Goal: Task Accomplishment & Management: Complete application form

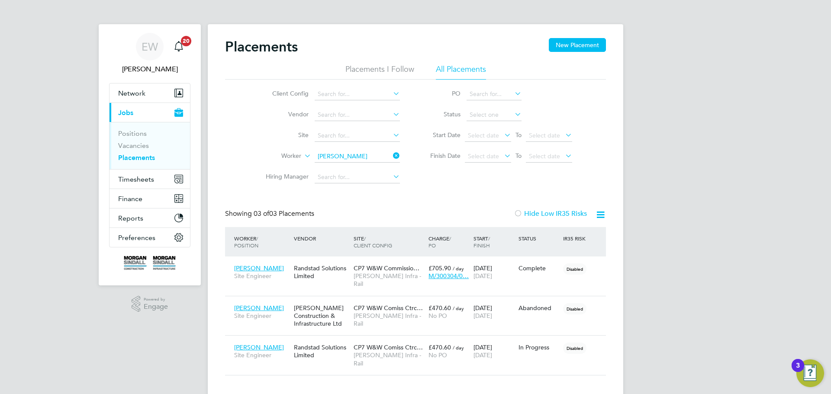
click at [391, 155] on icon at bounding box center [391, 156] width 0 height 12
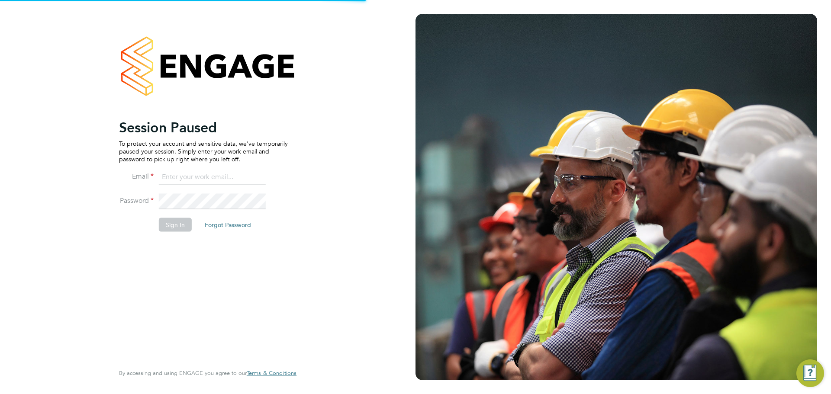
type input "emma.wells@randstad.co.uk"
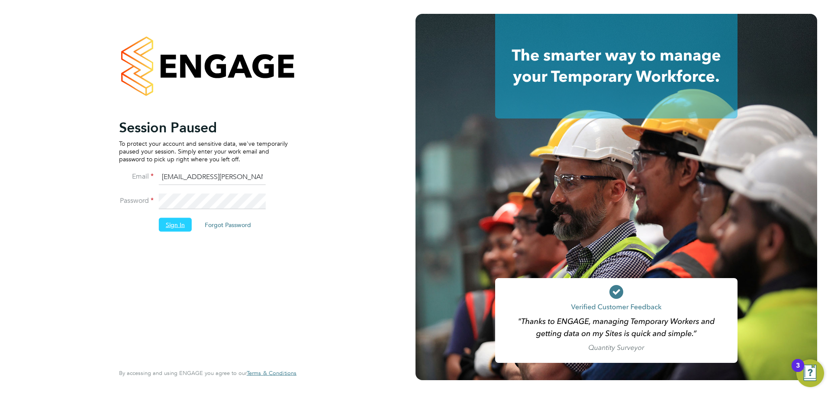
click at [177, 222] on button "Sign In" at bounding box center [175, 225] width 33 height 14
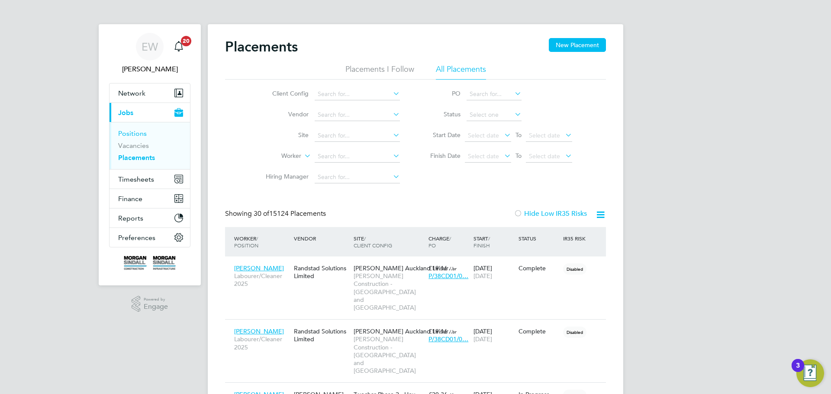
click at [137, 134] on link "Positions" at bounding box center [132, 133] width 29 height 8
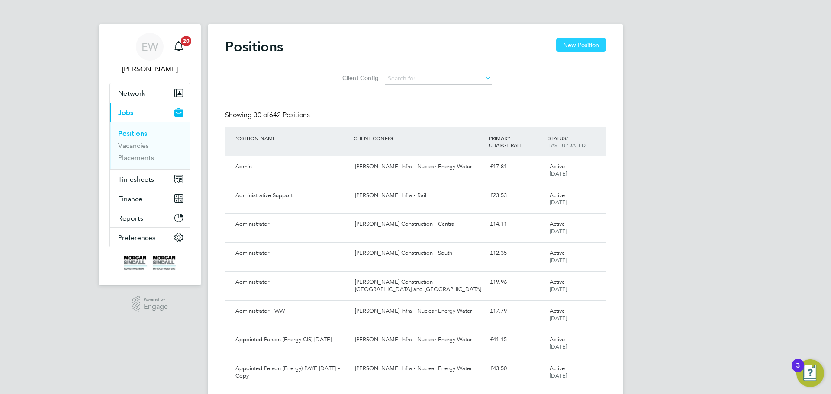
click at [587, 45] on button "New Position" at bounding box center [581, 45] width 50 height 14
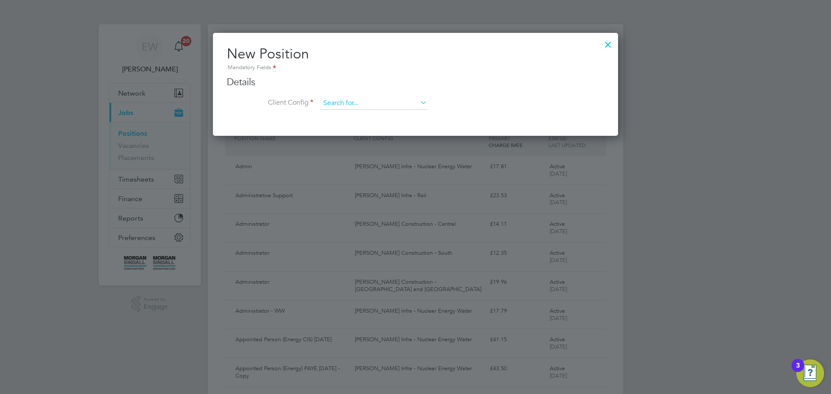
click at [352, 104] on input at bounding box center [373, 103] width 107 height 13
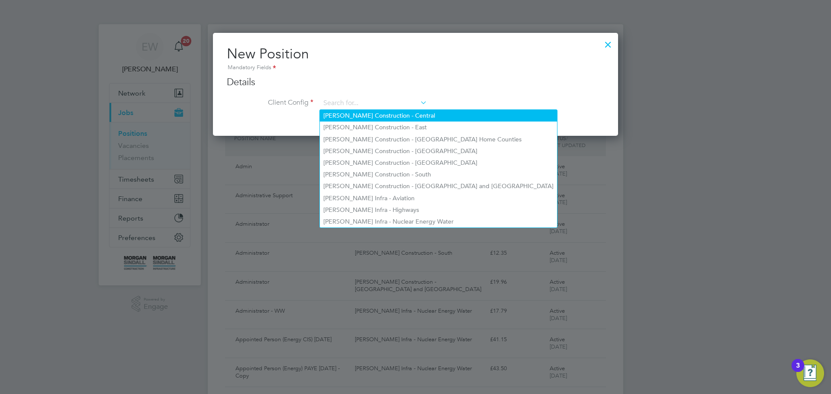
click at [368, 116] on li "[PERSON_NAME] Construction - Central" at bounding box center [438, 116] width 237 height 12
type input "[PERSON_NAME] Construction - Central"
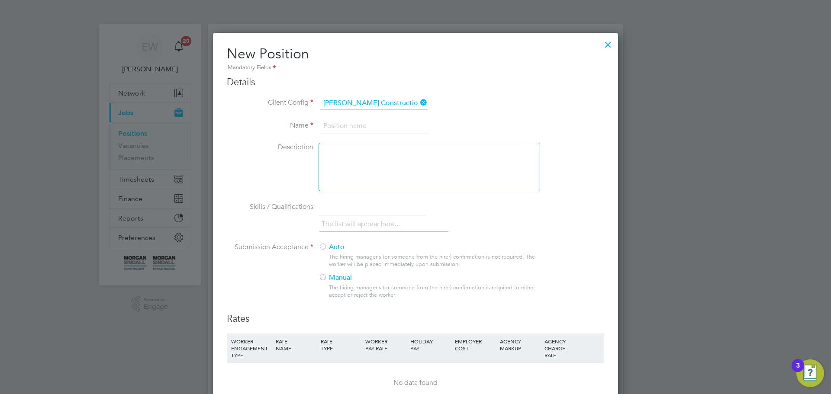
click at [338, 128] on input at bounding box center [373, 127] width 107 height 16
click at [521, 108] on li "Client Config [PERSON_NAME] Construction - Central" at bounding box center [415, 108] width 377 height 22
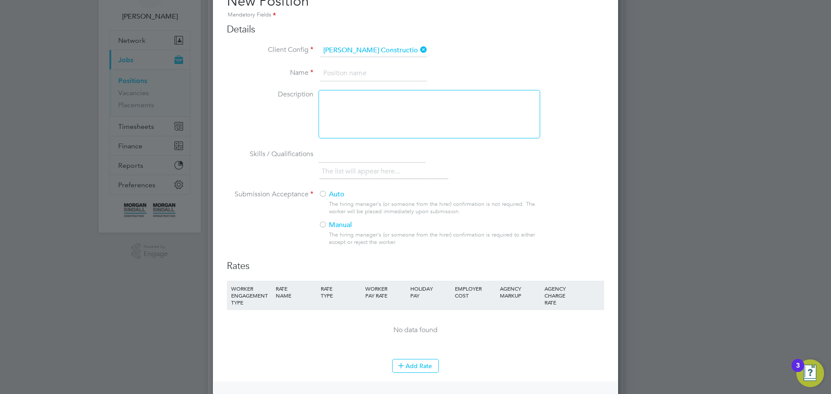
scroll to position [43, 0]
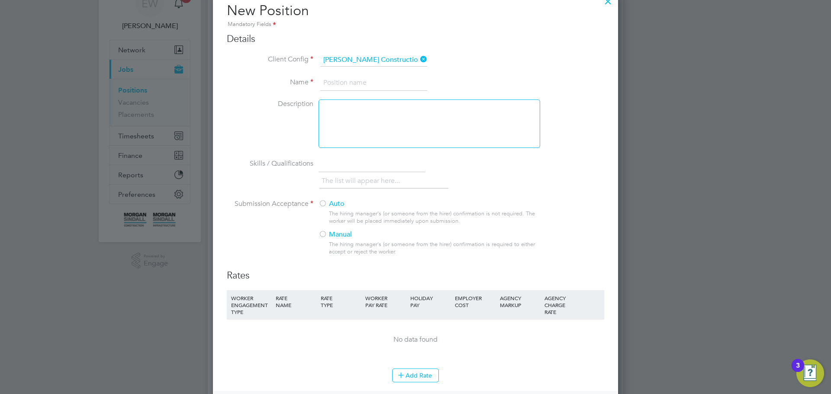
click at [326, 235] on div at bounding box center [323, 235] width 9 height 9
click at [341, 79] on input at bounding box center [373, 83] width 107 height 16
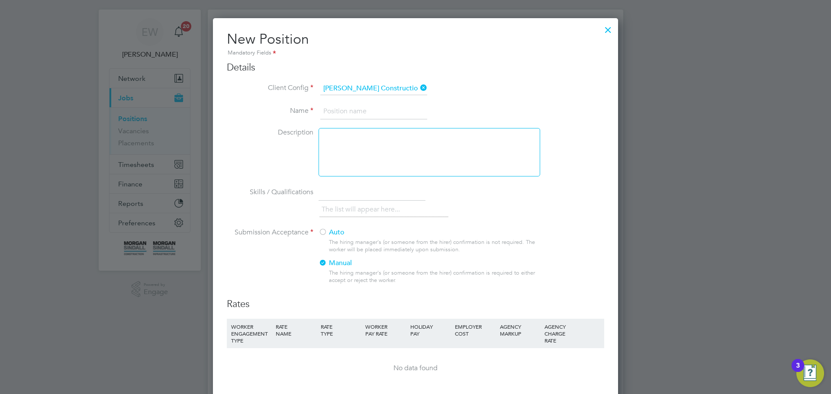
scroll to position [0, 0]
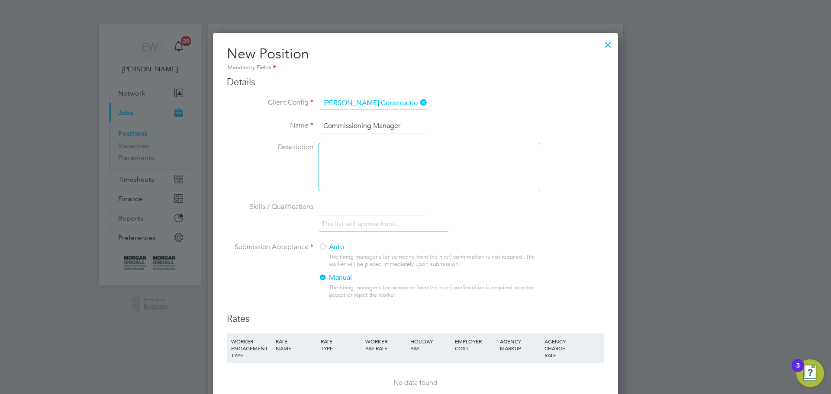
click at [326, 124] on input "Commissioning Manager" at bounding box center [373, 127] width 107 height 16
type input "MEICA Commissioning Manager"
click at [376, 149] on div at bounding box center [430, 167] width 222 height 48
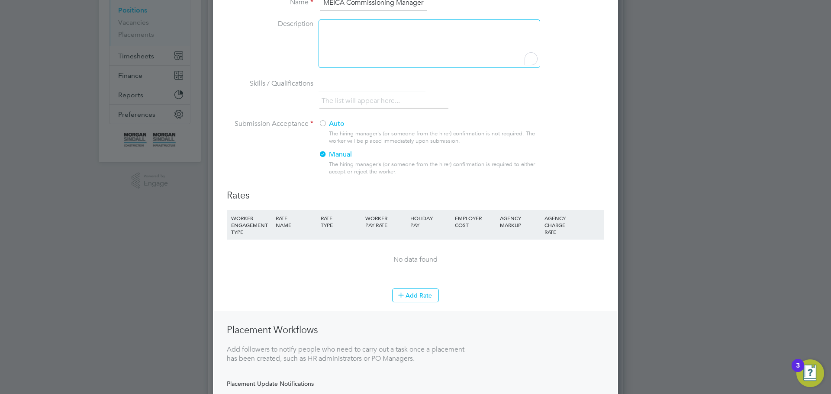
scroll to position [173, 0]
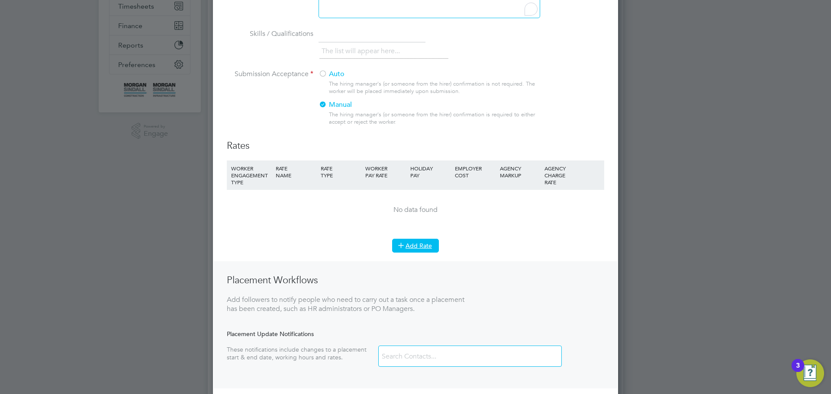
click at [417, 248] on button "Add Rate" at bounding box center [415, 246] width 47 height 14
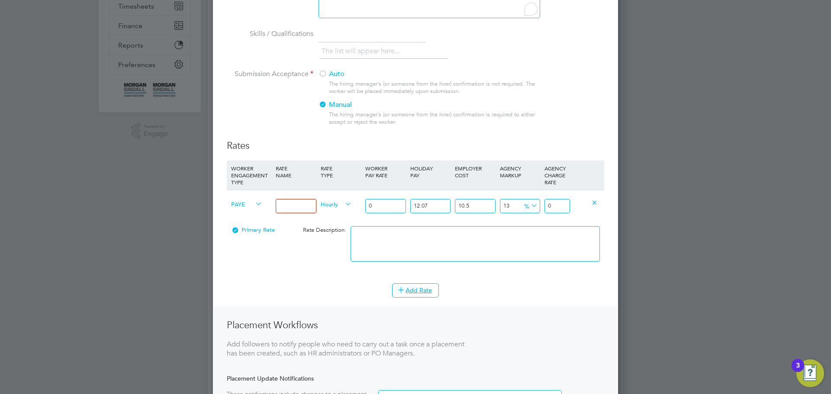
click at [284, 205] on input at bounding box center [296, 206] width 40 height 14
click at [254, 203] on icon at bounding box center [254, 204] width 0 height 12
click at [254, 204] on icon at bounding box center [254, 204] width 0 height 12
click at [254, 201] on icon at bounding box center [254, 204] width 0 height 12
click at [232, 206] on span "PAYE" at bounding box center [246, 204] width 31 height 10
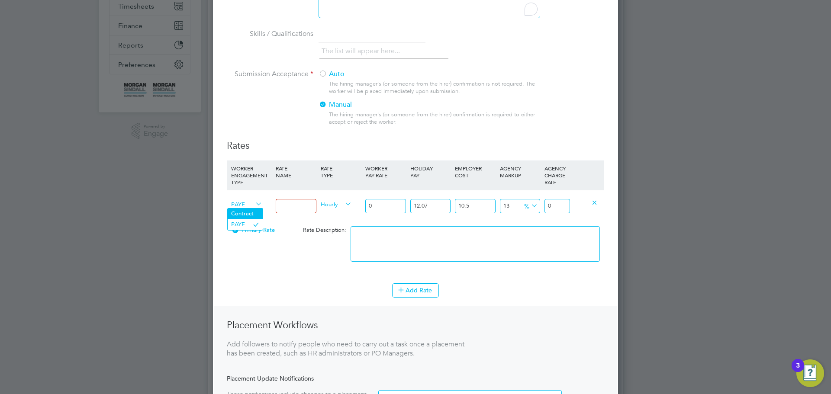
click at [241, 211] on li "Contract" at bounding box center [245, 214] width 35 height 11
click at [307, 206] on input at bounding box center [296, 206] width 40 height 14
type input "Primary"
click at [343, 204] on icon at bounding box center [343, 204] width 0 height 12
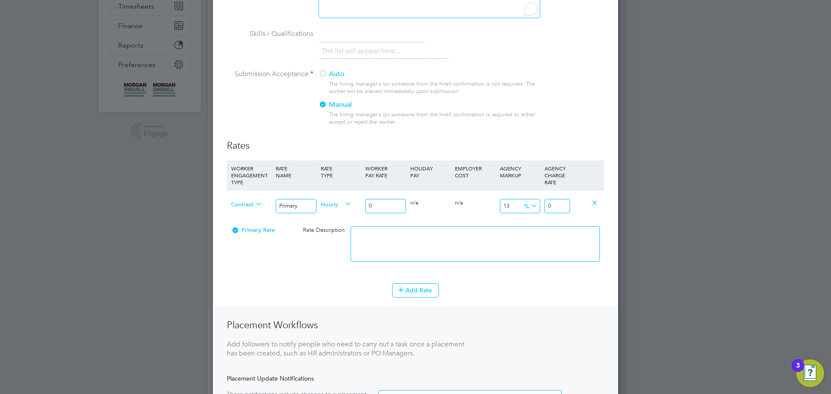
click at [330, 205] on span "Hourly" at bounding box center [336, 204] width 31 height 10
click at [330, 222] on li "DAILY" at bounding box center [336, 224] width 38 height 11
click at [380, 202] on input "0" at bounding box center [385, 206] width 40 height 14
type input "5"
type input "5.65"
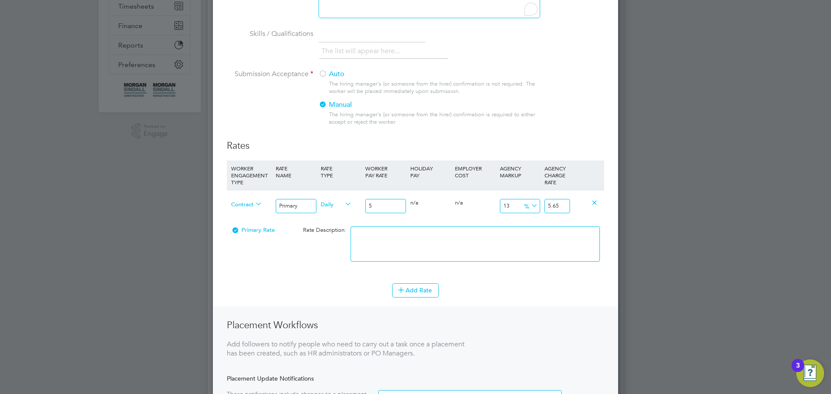
type input "50"
type input "56.5"
type input "500"
type input "565"
type input "500"
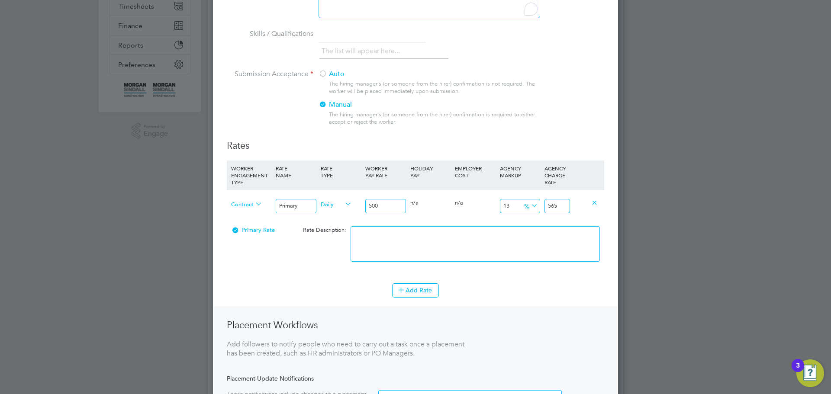
click at [517, 205] on input "13" at bounding box center [520, 206] width 40 height 14
type input "1"
type input "505"
type input "17"
type input "585"
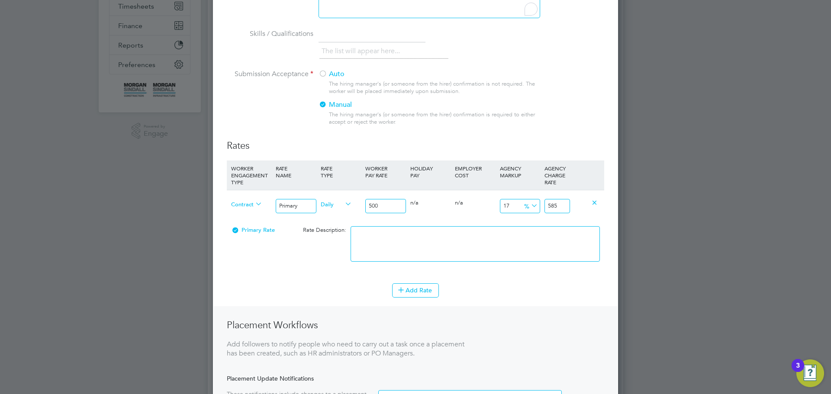
type input "17.6"
type input "588"
type input "17.65"
type input "588.25"
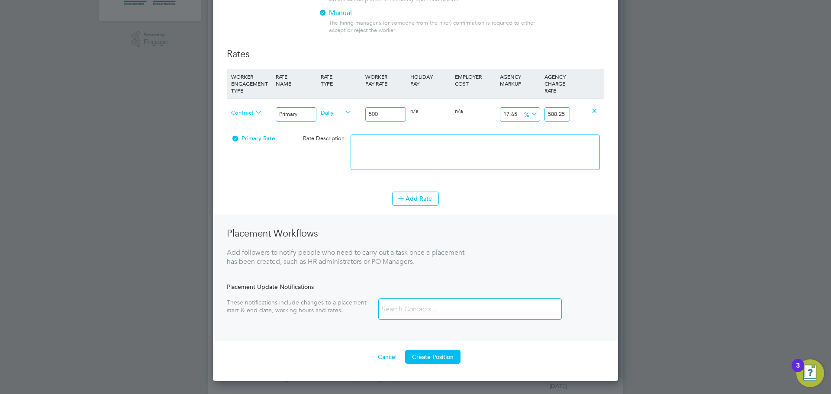
scroll to position [260, 0]
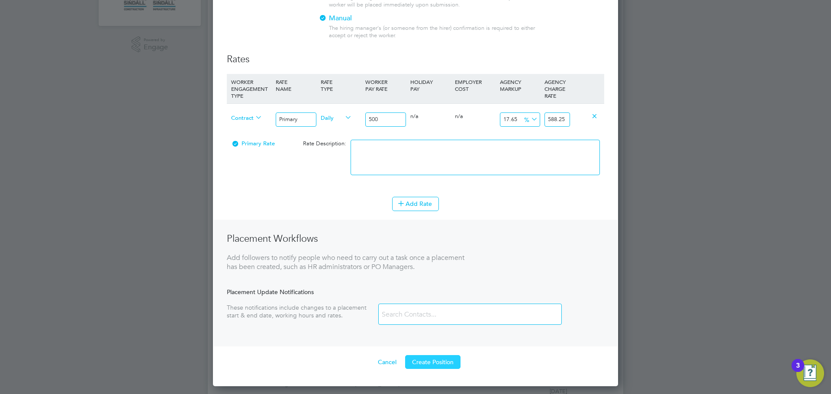
type input "17.65"
click at [434, 361] on button "Create Position" at bounding box center [432, 362] width 55 height 14
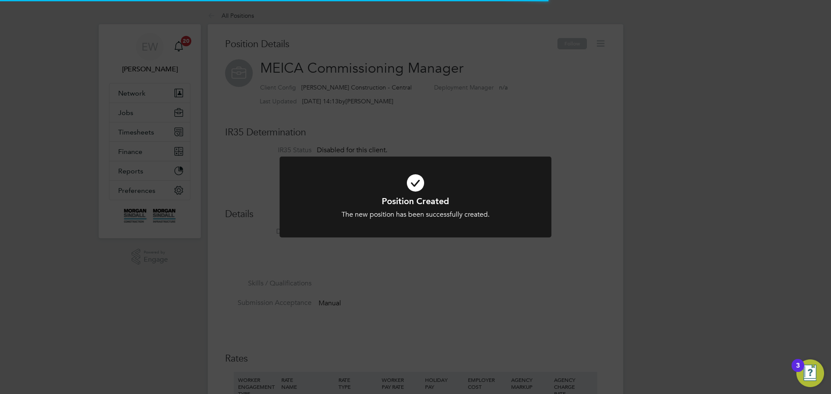
scroll to position [26, 58]
click at [438, 335] on div "Position Created The new position has been successfully created. Cancel Okay" at bounding box center [415, 197] width 831 height 394
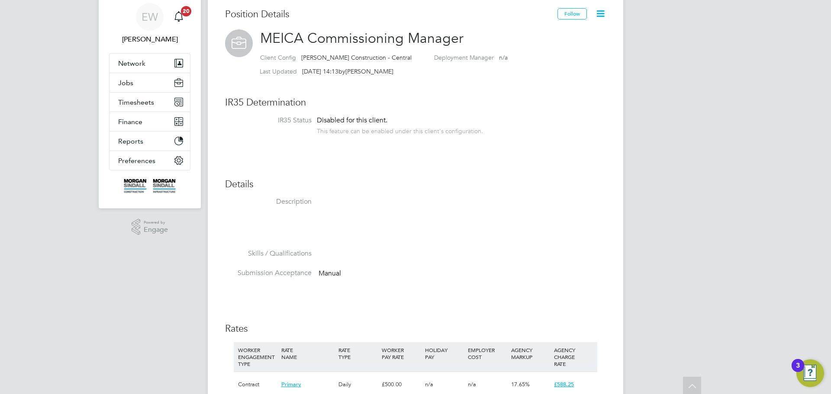
scroll to position [0, 0]
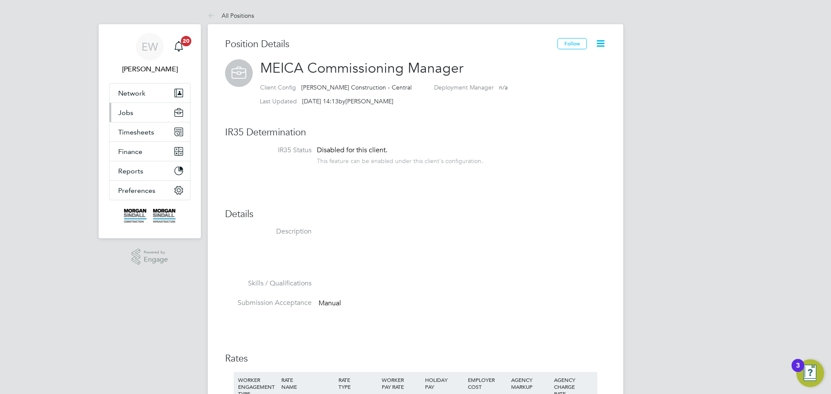
click at [132, 109] on span "Jobs" at bounding box center [125, 113] width 15 height 8
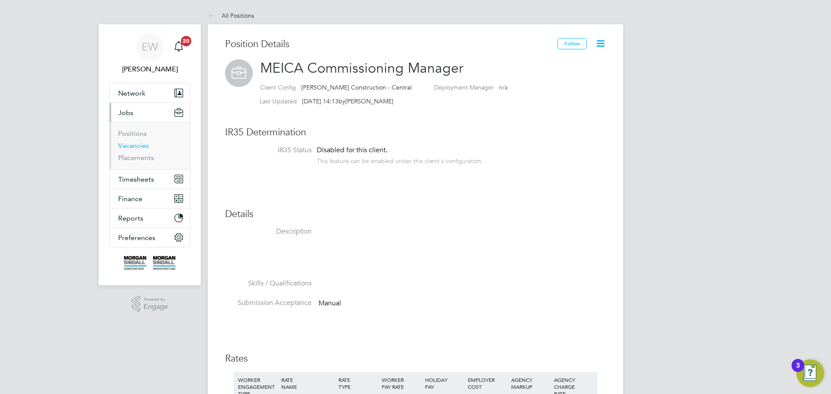
click at [142, 147] on link "Vacancies" at bounding box center [133, 146] width 31 height 8
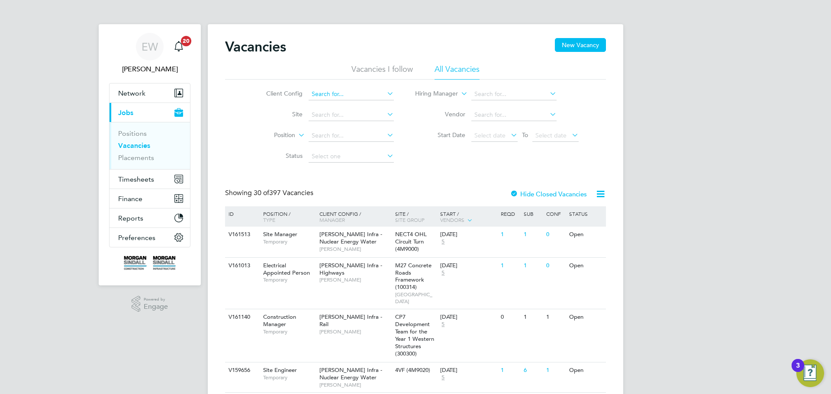
click at [343, 93] on input at bounding box center [351, 94] width 85 height 12
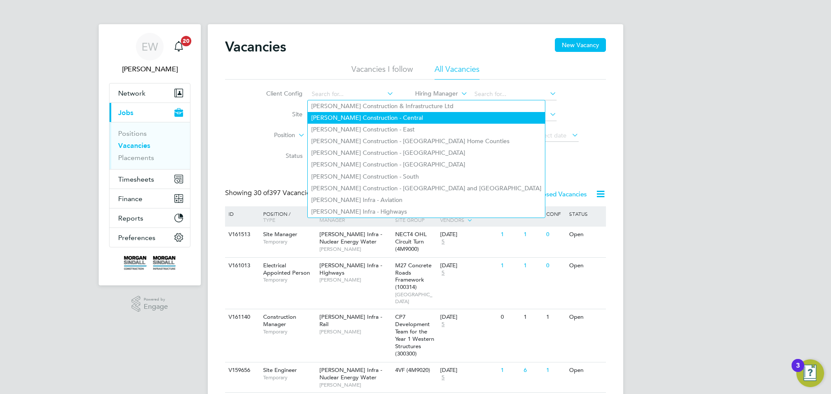
click at [354, 113] on li "[PERSON_NAME] Construction - Central" at bounding box center [426, 118] width 237 height 12
type input "[PERSON_NAME] Construction - Central"
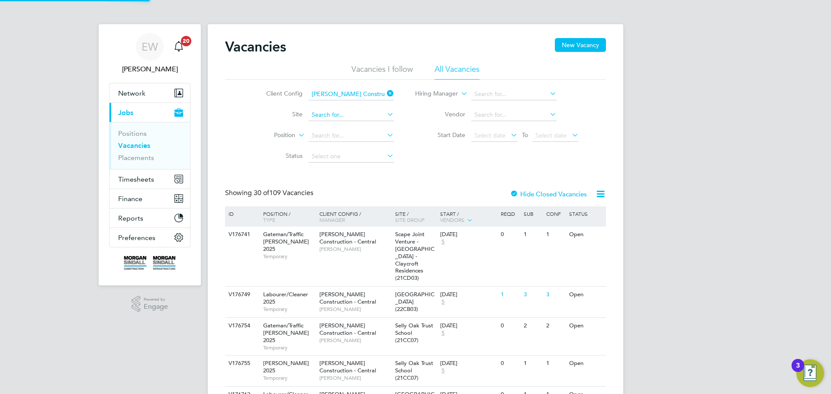
click at [351, 114] on input at bounding box center [351, 115] width 85 height 12
click at [348, 137] on li "Thames Water Pump ing Station (22CB03)" at bounding box center [367, 138] width 119 height 12
type input "[GEOGRAPHIC_DATA] (22CB03)"
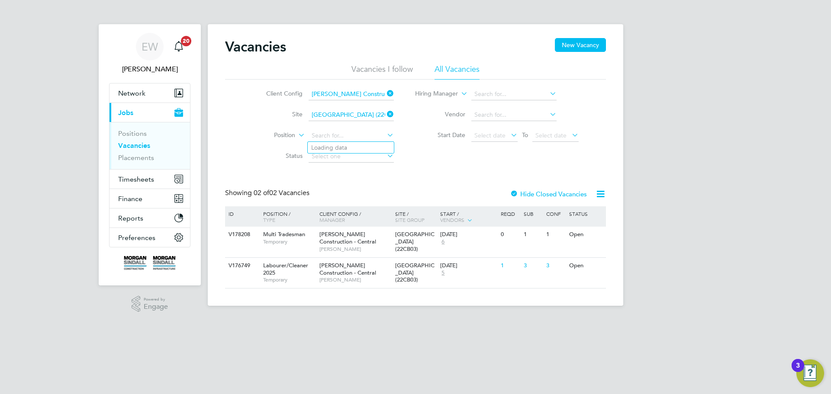
click at [348, 137] on input at bounding box center [351, 136] width 85 height 12
click at [349, 147] on b "Comm" at bounding box center [340, 147] width 19 height 7
type input "MEICA Commissioning Manager"
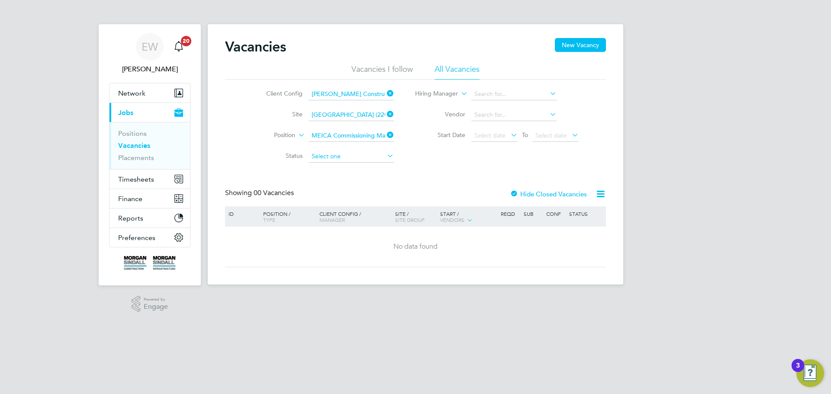
click at [342, 158] on input at bounding box center [351, 157] width 85 height 12
click at [441, 157] on div "Client Config [PERSON_NAME] Construction - [GEOGRAPHIC_DATA] (22CB03) Position …" at bounding box center [415, 123] width 381 height 87
click at [574, 45] on button "New Vacancy" at bounding box center [580, 45] width 51 height 14
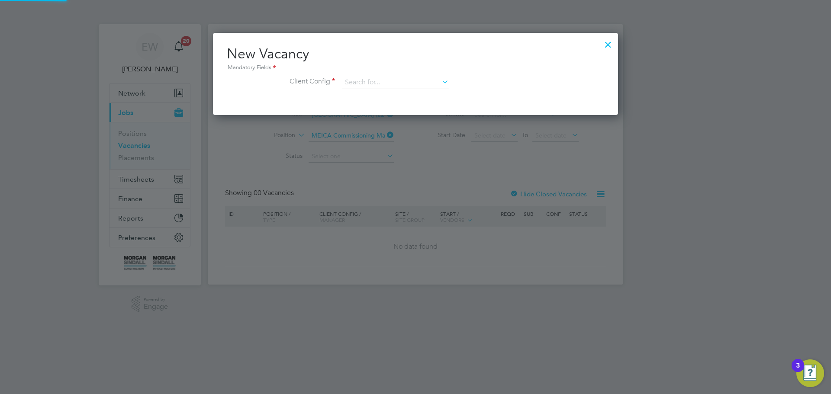
scroll to position [82, 406]
click at [355, 76] on input at bounding box center [395, 82] width 107 height 13
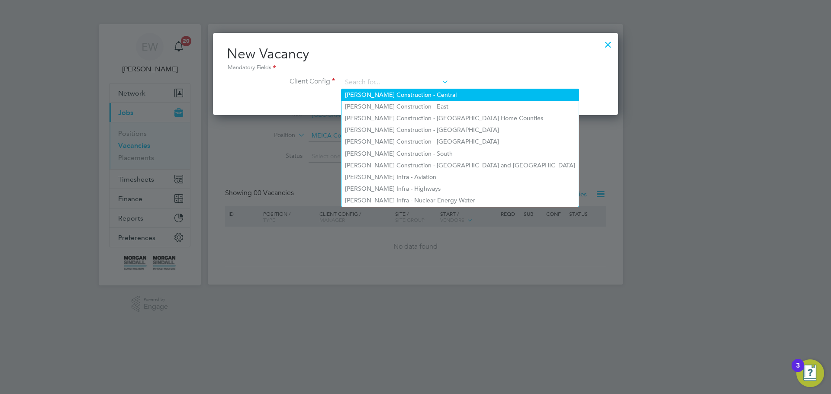
click at [374, 99] on li "[PERSON_NAME] Construction - Central" at bounding box center [459, 95] width 237 height 12
type input "[PERSON_NAME] Construction - Central"
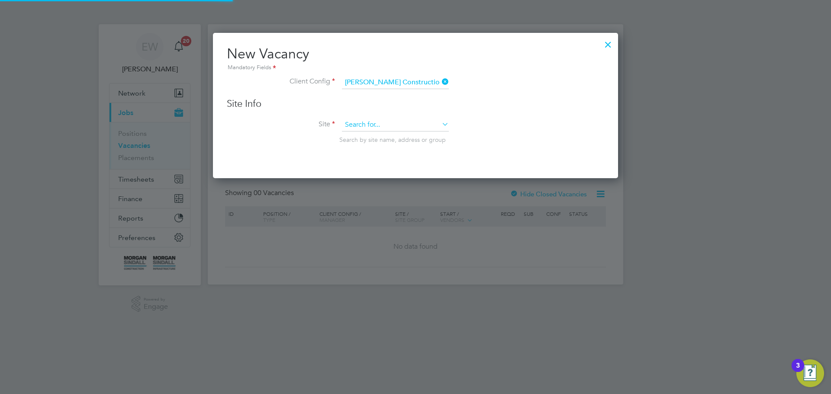
click at [354, 124] on input at bounding box center [395, 125] width 107 height 13
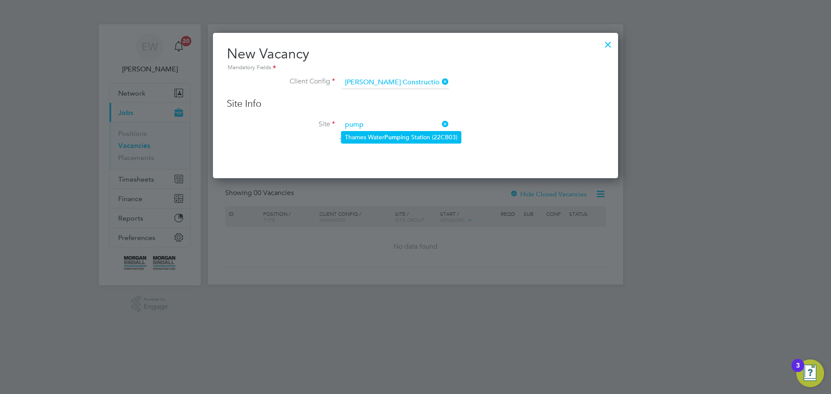
click at [369, 136] on li "Thames Water Pump ing Station (22CB03)" at bounding box center [400, 138] width 119 height 12
type input "[GEOGRAPHIC_DATA] (22CB03)"
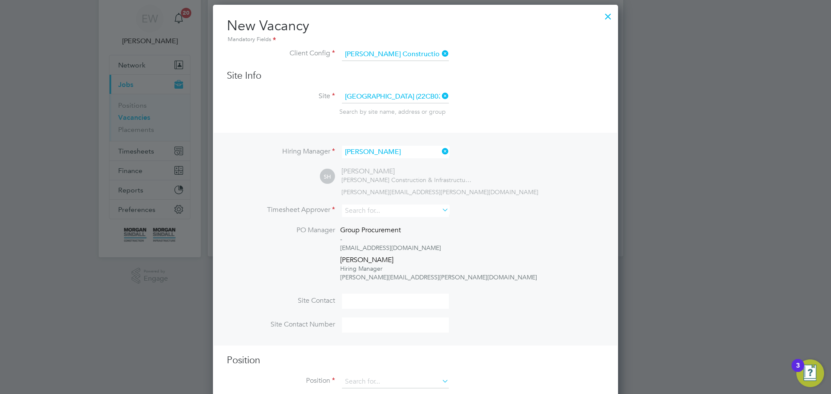
scroll to position [43, 0]
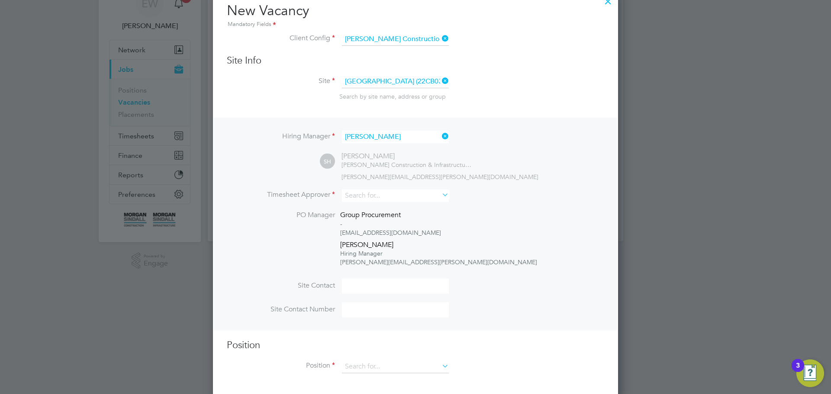
click at [440, 136] on icon at bounding box center [440, 136] width 0 height 12
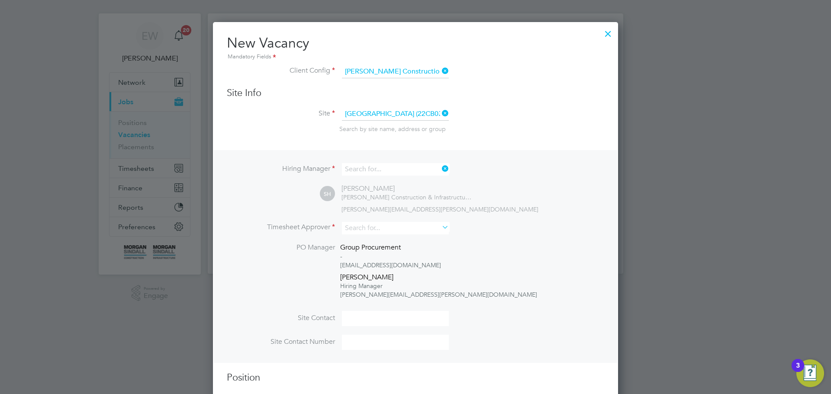
scroll to position [373, 406]
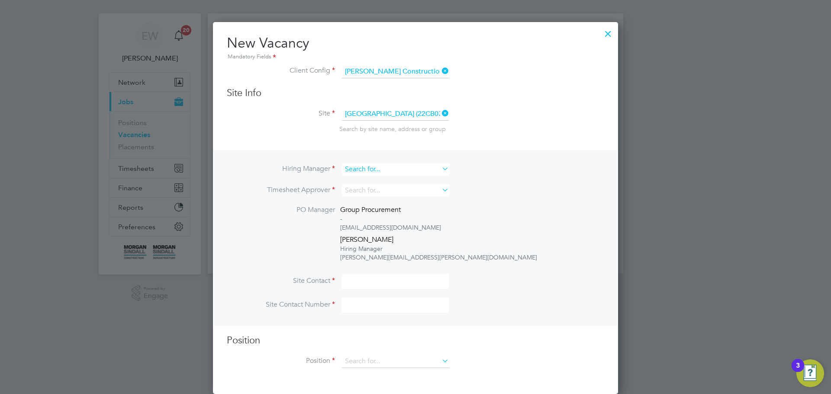
click at [392, 167] on input at bounding box center [395, 169] width 107 height 13
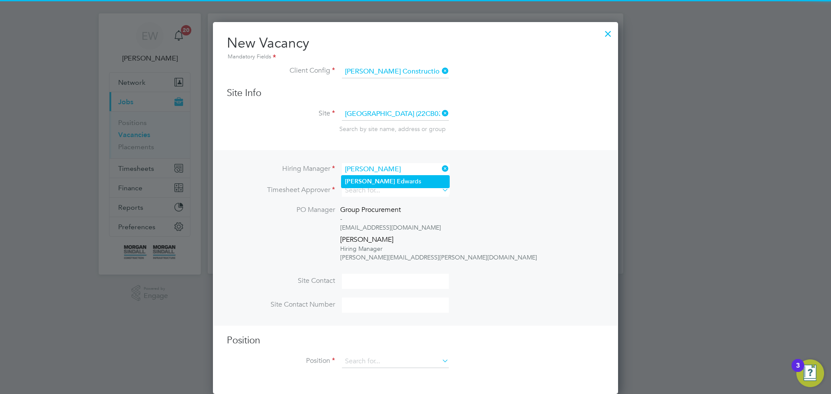
click at [385, 178] on li "[PERSON_NAME] wards" at bounding box center [395, 182] width 108 height 12
type input "[PERSON_NAME]"
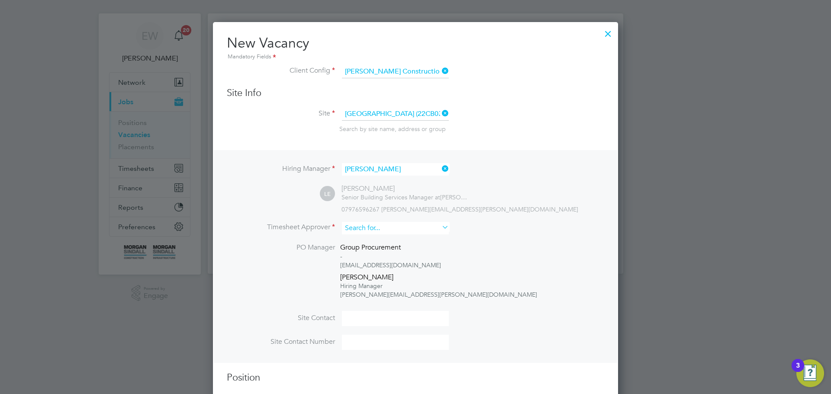
click at [375, 226] on input at bounding box center [395, 228] width 107 height 13
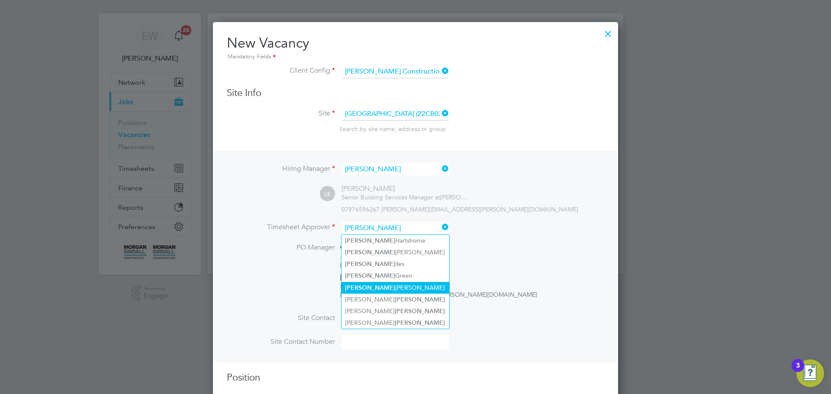
click at [379, 287] on li "[PERSON_NAME]" at bounding box center [395, 288] width 108 height 12
type input "[PERSON_NAME]"
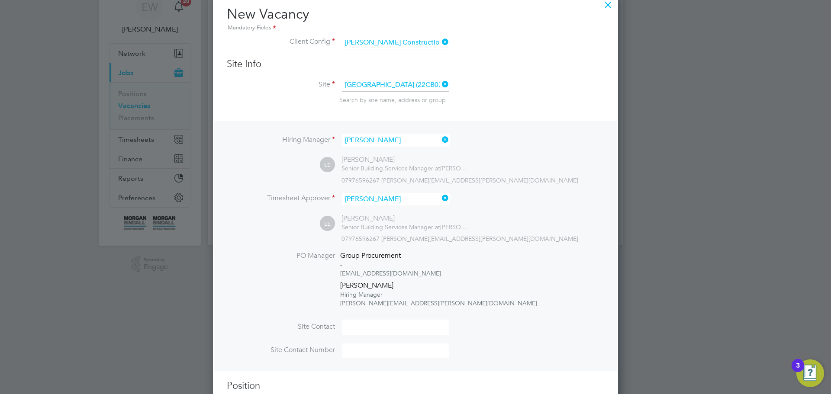
scroll to position [87, 0]
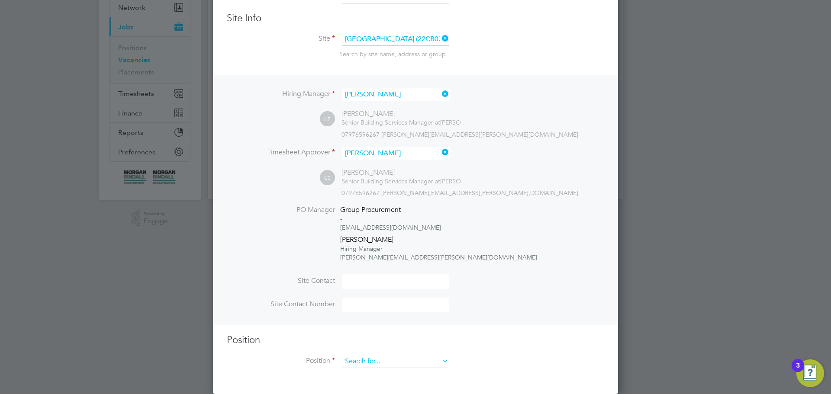
click at [371, 364] on input at bounding box center [395, 361] width 107 height 13
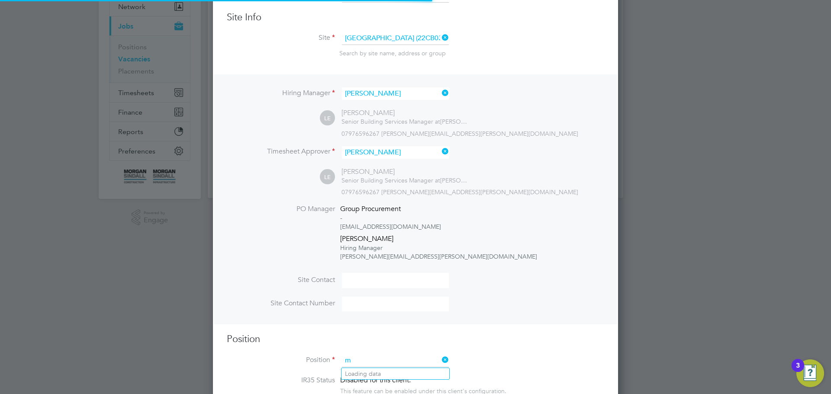
scroll to position [1277, 406]
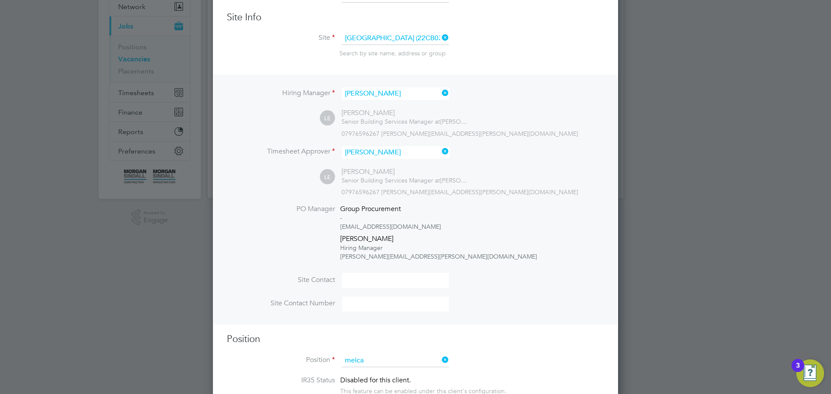
click at [369, 373] on li "MEICA Commissioning Manager" at bounding box center [395, 374] width 108 height 12
type input "MEICA Commissioning Manager"
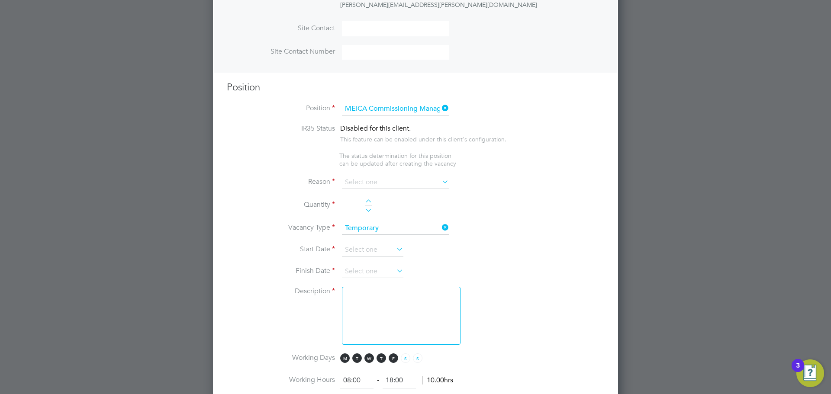
scroll to position [346, 0]
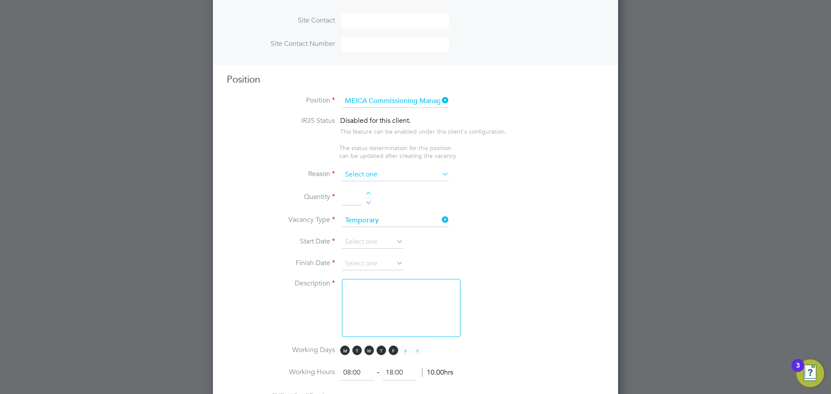
click at [371, 177] on input at bounding box center [395, 174] width 107 height 13
click at [372, 206] on li "Extra Work" at bounding box center [395, 210] width 108 height 11
type input "Extra Work"
click at [368, 194] on div at bounding box center [368, 195] width 7 height 6
type input "1"
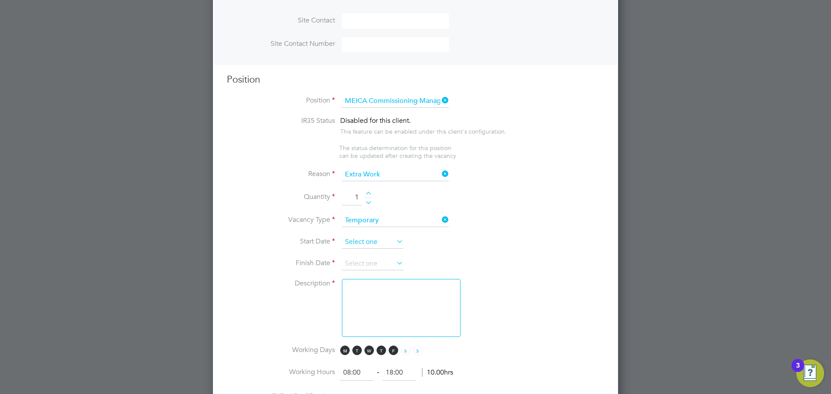
click at [361, 245] on input at bounding box center [372, 242] width 61 height 13
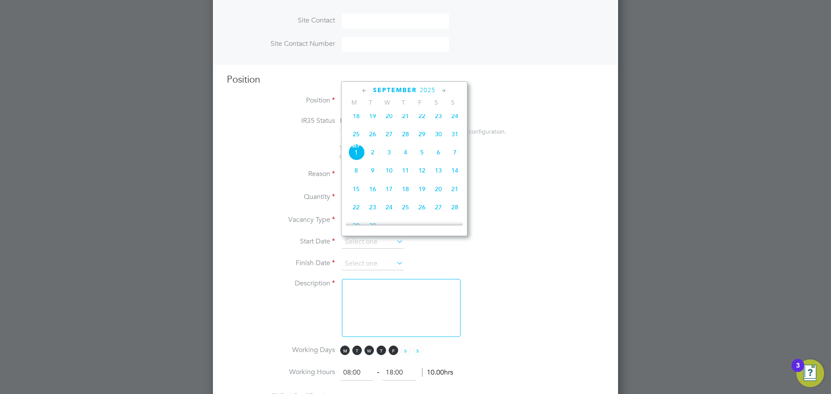
click at [358, 195] on span "15" at bounding box center [356, 189] width 16 height 16
type input "[DATE]"
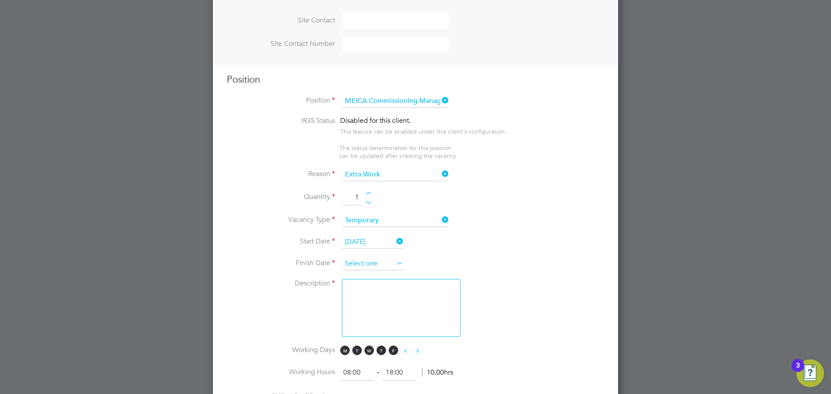
click at [367, 265] on input at bounding box center [372, 264] width 61 height 13
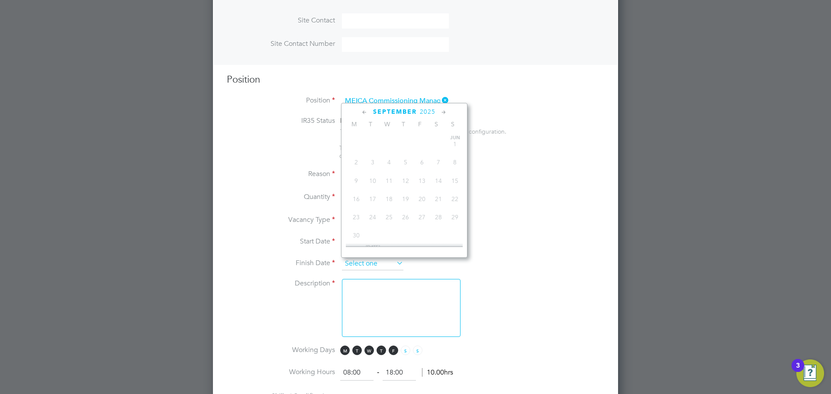
scroll to position [299, 0]
click at [444, 114] on icon at bounding box center [444, 113] width 8 height 10
click at [443, 114] on icon at bounding box center [444, 113] width 8 height 10
click at [443, 113] on icon at bounding box center [444, 113] width 8 height 10
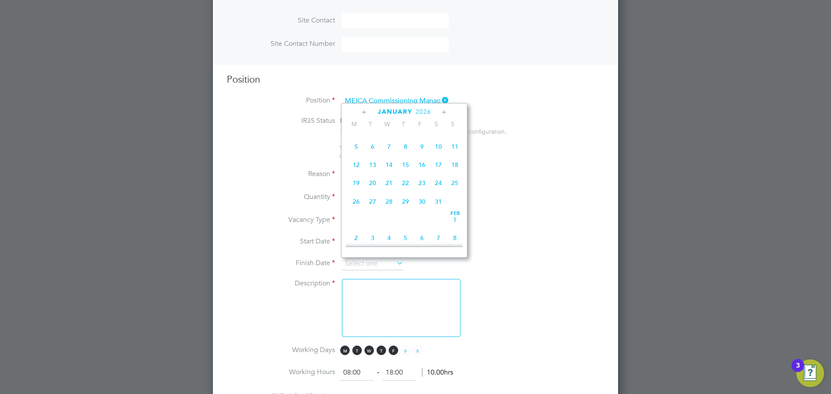
click at [443, 113] on icon at bounding box center [444, 113] width 8 height 10
click at [423, 206] on span "27" at bounding box center [422, 197] width 16 height 16
type input "[DATE]"
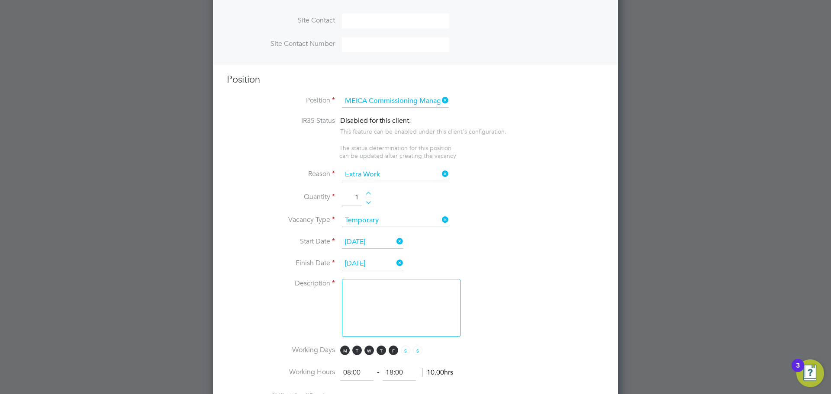
click at [468, 248] on li "Start Date [DATE]" at bounding box center [415, 247] width 377 height 22
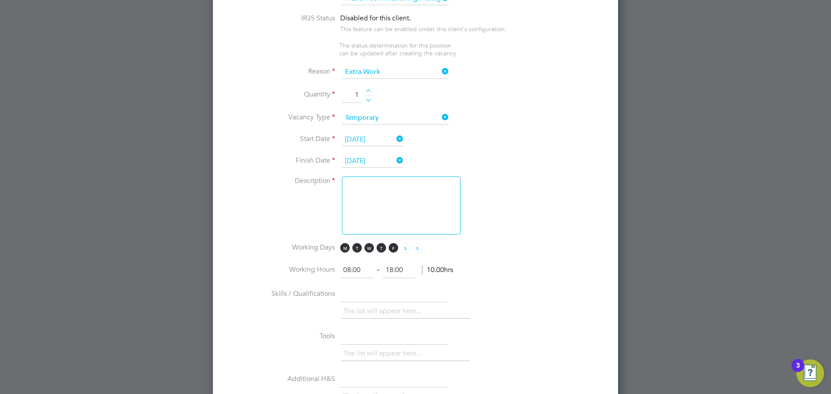
scroll to position [476, 0]
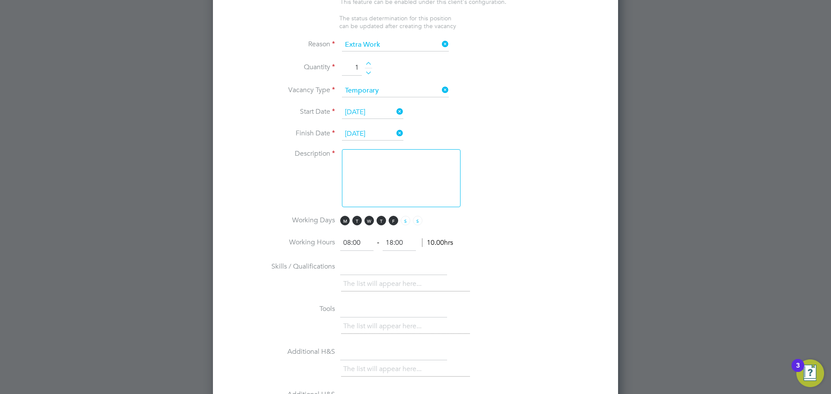
click at [386, 171] on textarea at bounding box center [401, 178] width 119 height 58
type textarea "MEICA Commissioning Manager"
click at [516, 235] on li "Working Days M T W T F S S" at bounding box center [415, 225] width 377 height 19
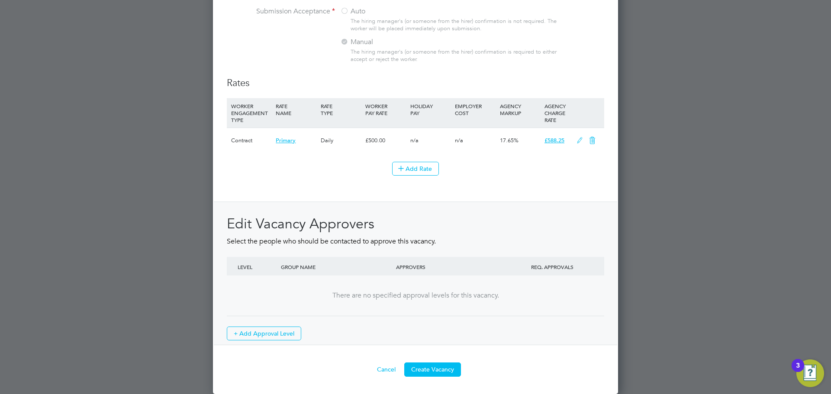
scroll to position [901, 0]
click at [431, 368] on button "Create Vacancy" at bounding box center [432, 370] width 57 height 14
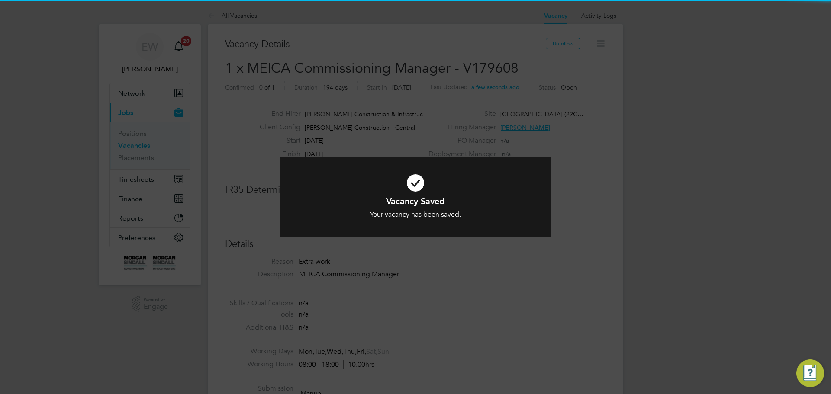
scroll to position [4, 4]
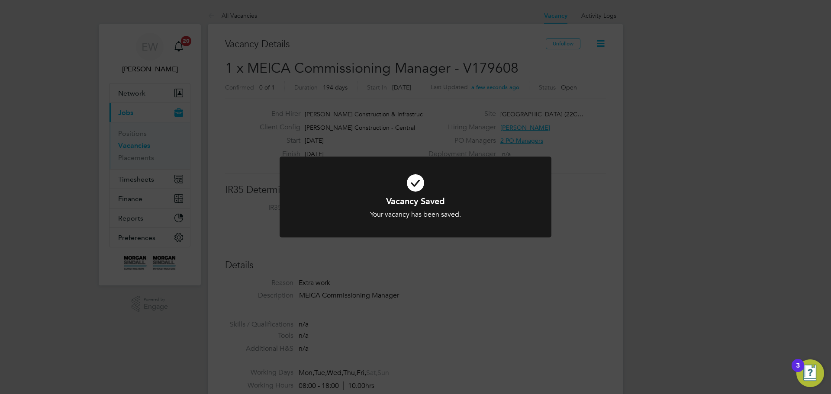
click at [550, 62] on div "Vacancy Saved Your vacancy has been saved. Cancel Okay" at bounding box center [415, 197] width 831 height 394
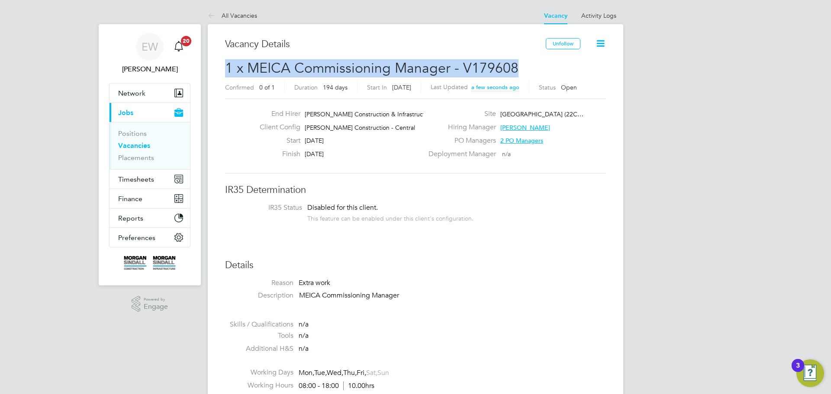
drag, startPoint x: 538, startPoint y: 67, endPoint x: 223, endPoint y: 74, distance: 314.7
copy span "1 x MEICA Commissioning Manager - V179608"
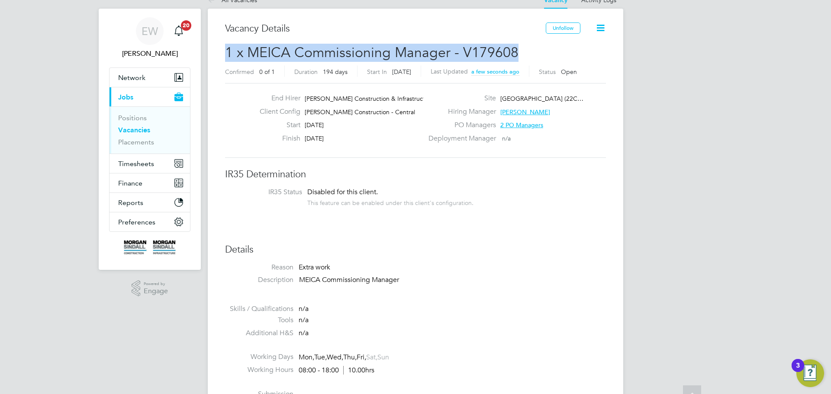
scroll to position [0, 0]
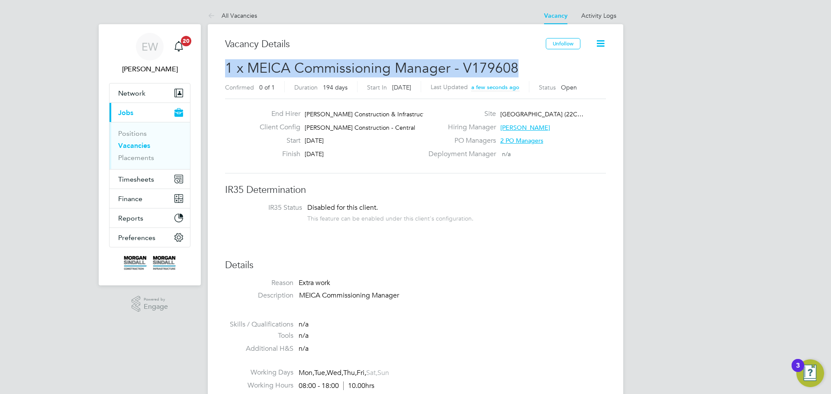
click at [603, 45] on icon at bounding box center [600, 43] width 11 height 11
click at [576, 93] on li "Followers" at bounding box center [579, 93] width 50 height 12
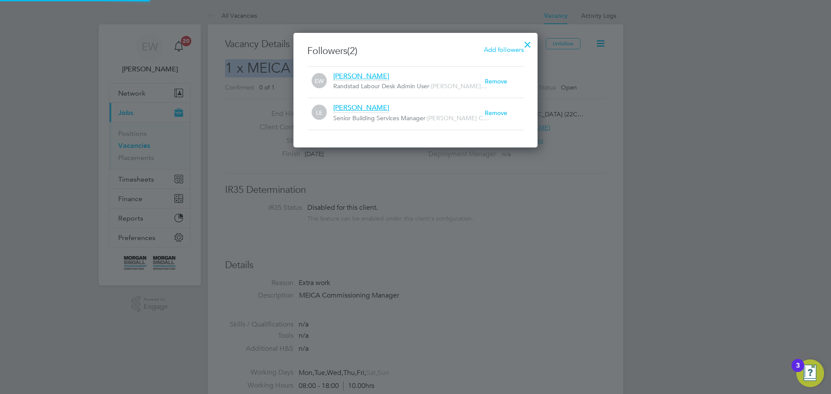
scroll to position [116, 245]
click at [531, 42] on div at bounding box center [528, 43] width 16 height 16
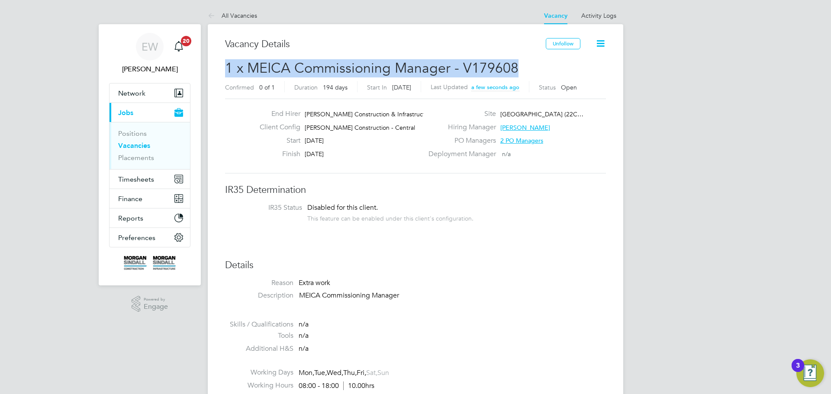
click at [602, 44] on icon at bounding box center [600, 43] width 11 height 11
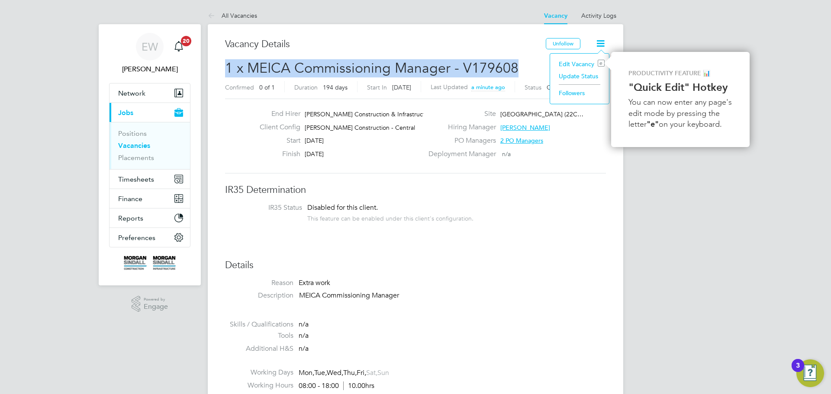
click at [575, 64] on li "Edit Vacancy e" at bounding box center [579, 64] width 50 height 12
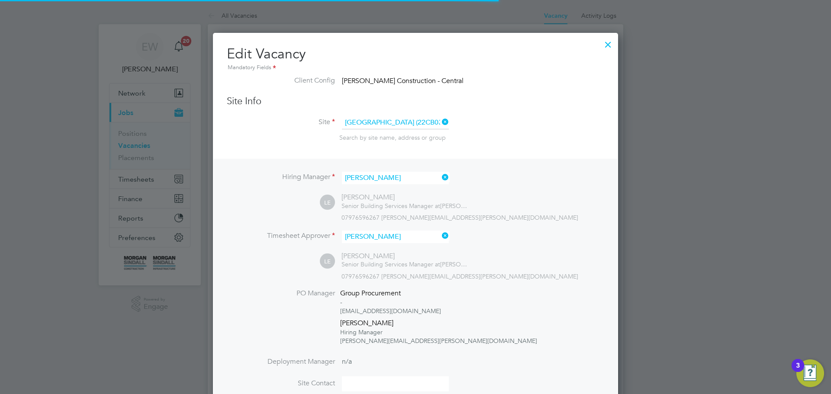
scroll to position [4, 4]
click at [607, 45] on div at bounding box center [608, 43] width 16 height 16
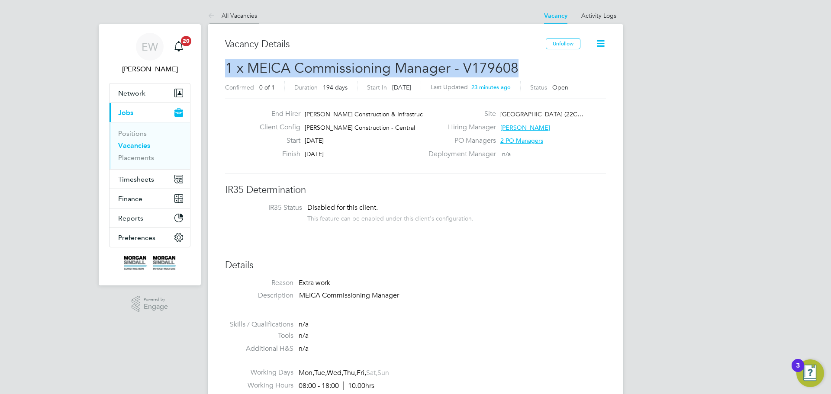
click at [211, 13] on icon at bounding box center [213, 16] width 11 height 11
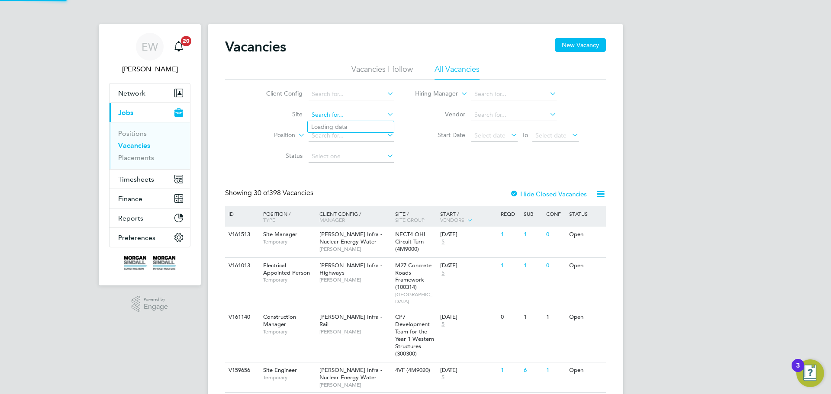
click at [325, 115] on input at bounding box center [351, 115] width 85 height 12
click at [347, 128] on li "A14 Kelmarsh (100343)" at bounding box center [380, 127] width 145 height 12
type input "A14 Kelmarsh (100343)"
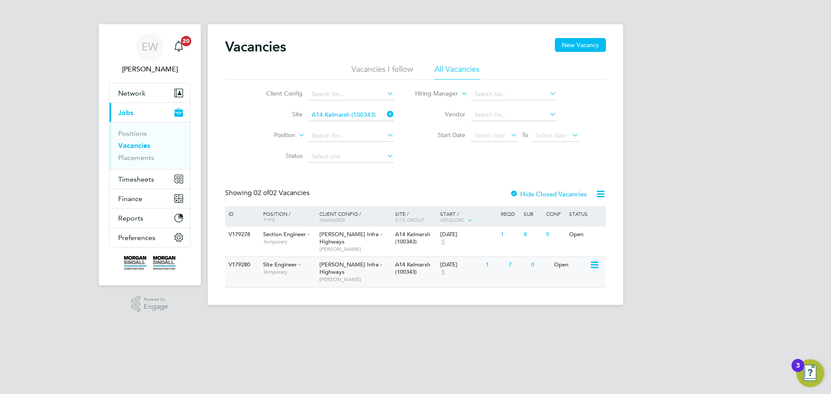
click at [401, 266] on span "A14 Kelmarsh (100343)" at bounding box center [412, 268] width 35 height 15
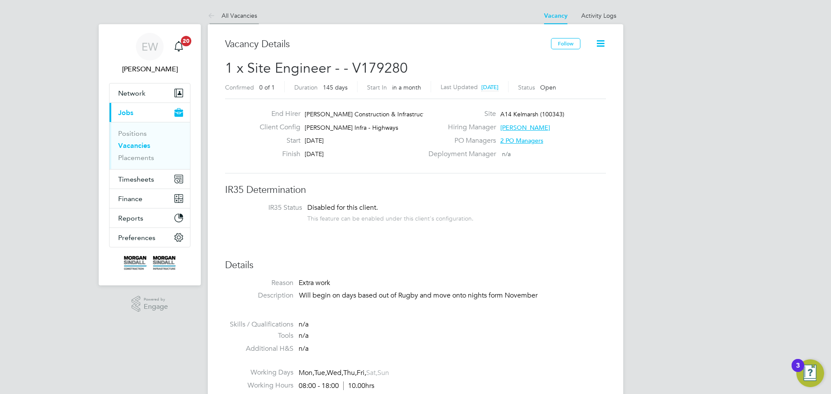
click at [213, 12] on icon at bounding box center [213, 16] width 11 height 11
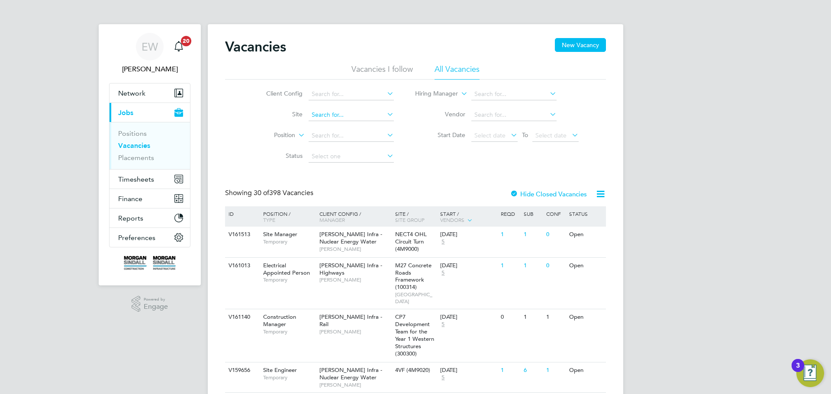
click at [336, 114] on input at bounding box center [351, 115] width 85 height 12
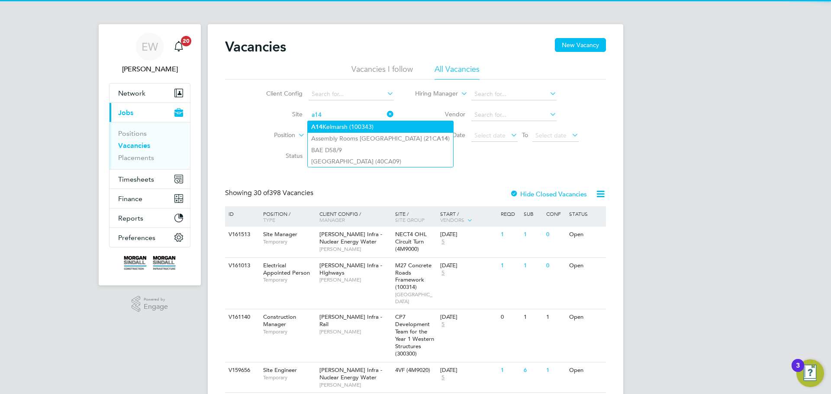
click at [335, 123] on li "A14 Kelmarsh (100343)" at bounding box center [380, 127] width 145 height 12
type input "A14 Kelmarsh (100343)"
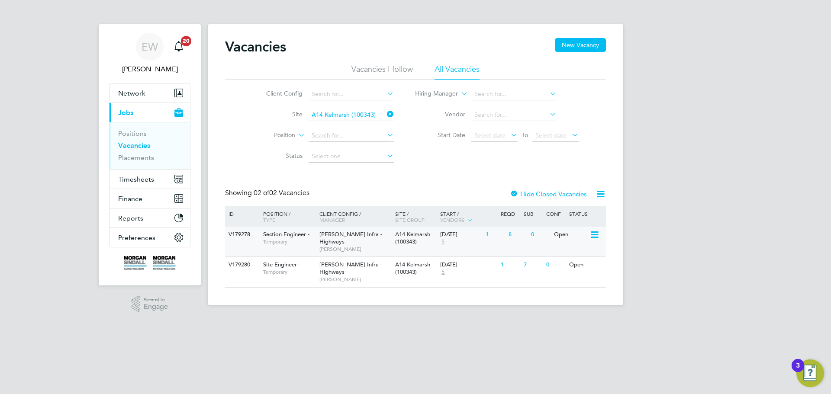
click at [332, 235] on span "[PERSON_NAME] Infra - Highways" at bounding box center [350, 238] width 63 height 15
